Goal: Navigation & Orientation: Find specific page/section

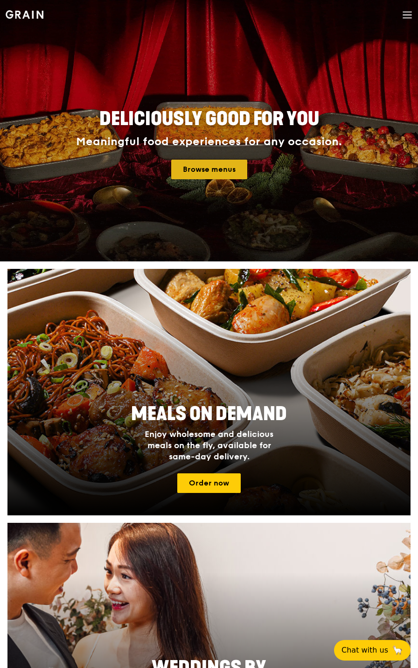
click at [223, 173] on link "Browse menus" at bounding box center [209, 170] width 76 height 20
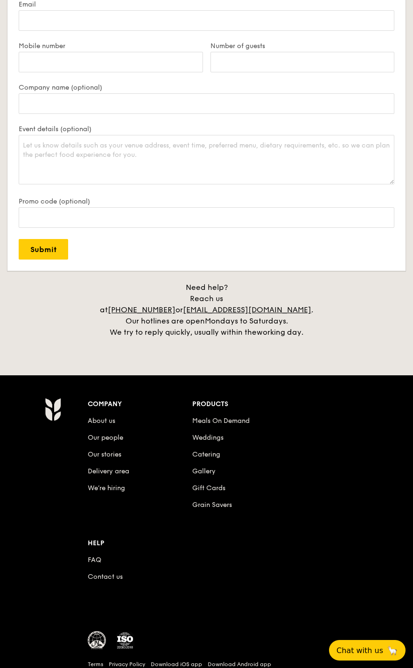
scroll to position [2018, 0]
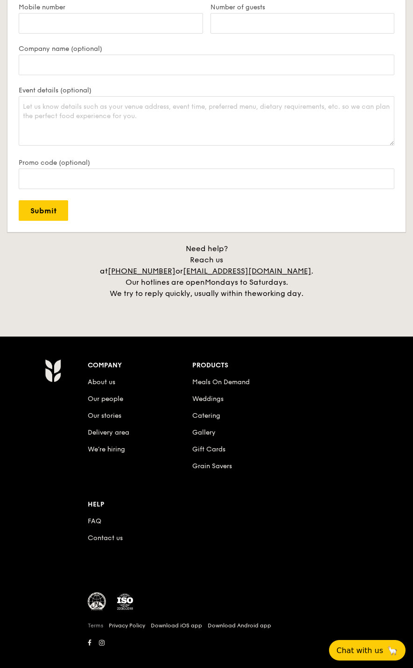
click at [94, 621] on link "Terms" at bounding box center [95, 624] width 15 height 7
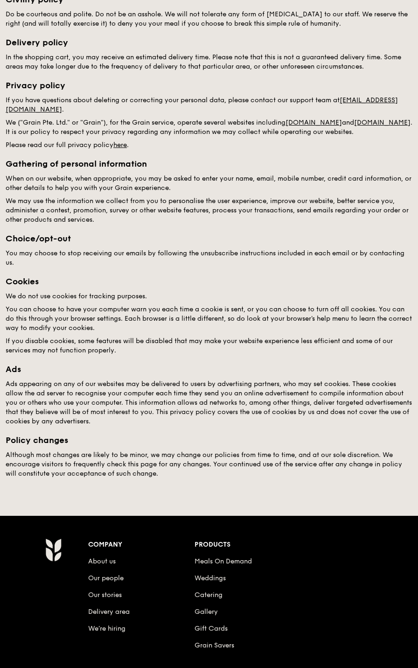
scroll to position [362, 0]
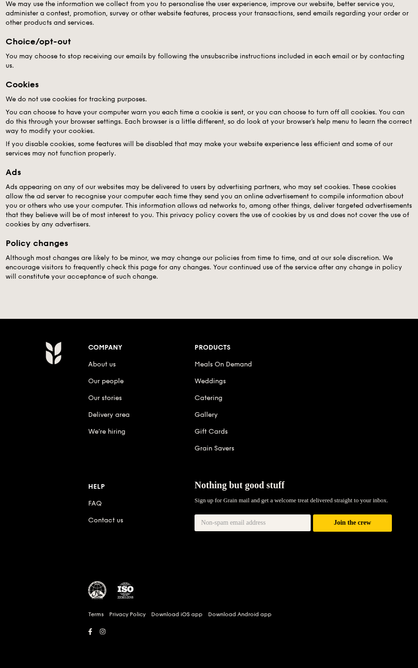
click at [94, 360] on li "About us" at bounding box center [141, 362] width 106 height 17
click at [212, 367] on link "Meals On Demand" at bounding box center [223, 364] width 57 height 8
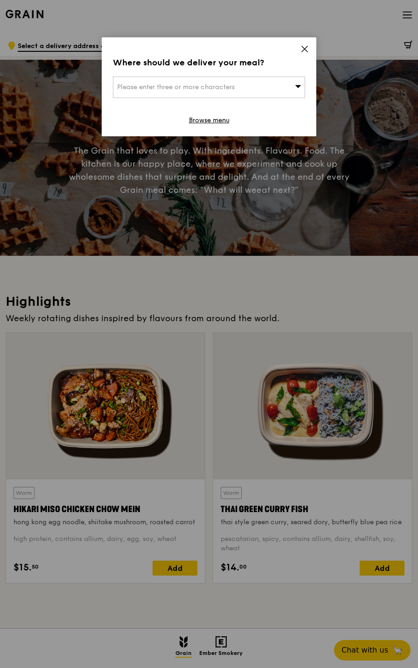
click at [307, 45] on icon at bounding box center [304, 49] width 8 height 8
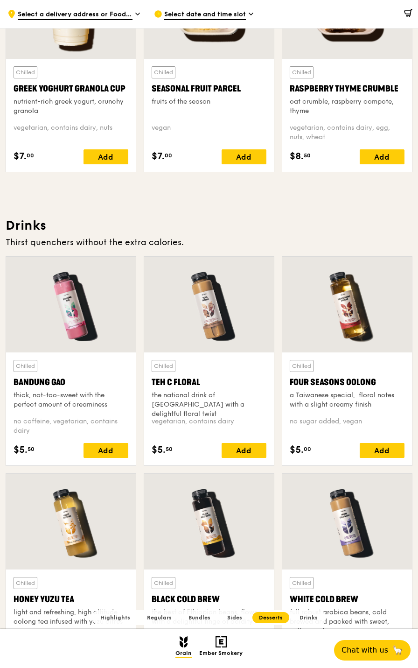
scroll to position [3033, 0]
